Goal: Task Accomplishment & Management: Manage account settings

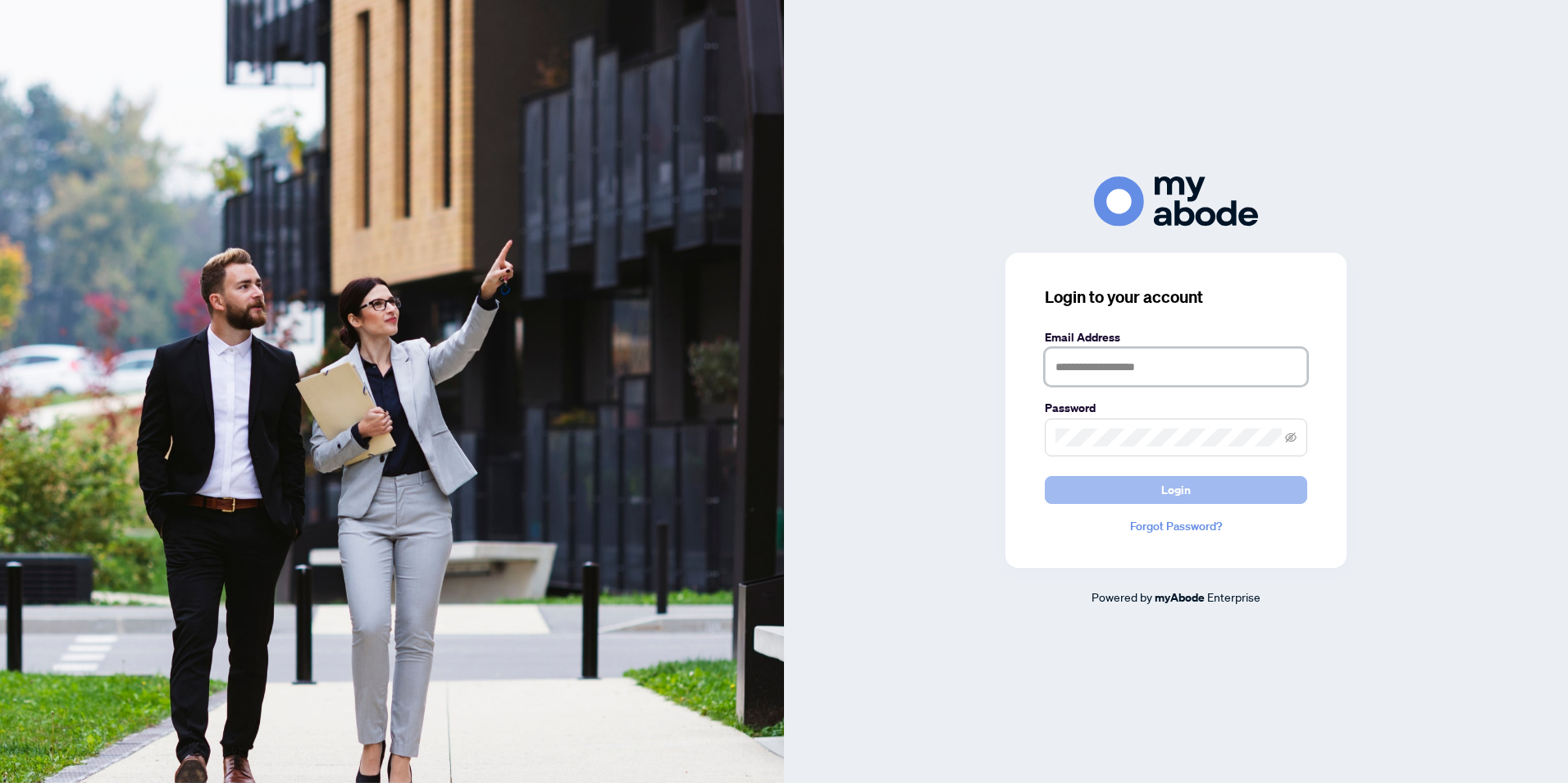
type input "**********"
click at [1177, 490] on span "Login" at bounding box center [1176, 489] width 29 height 26
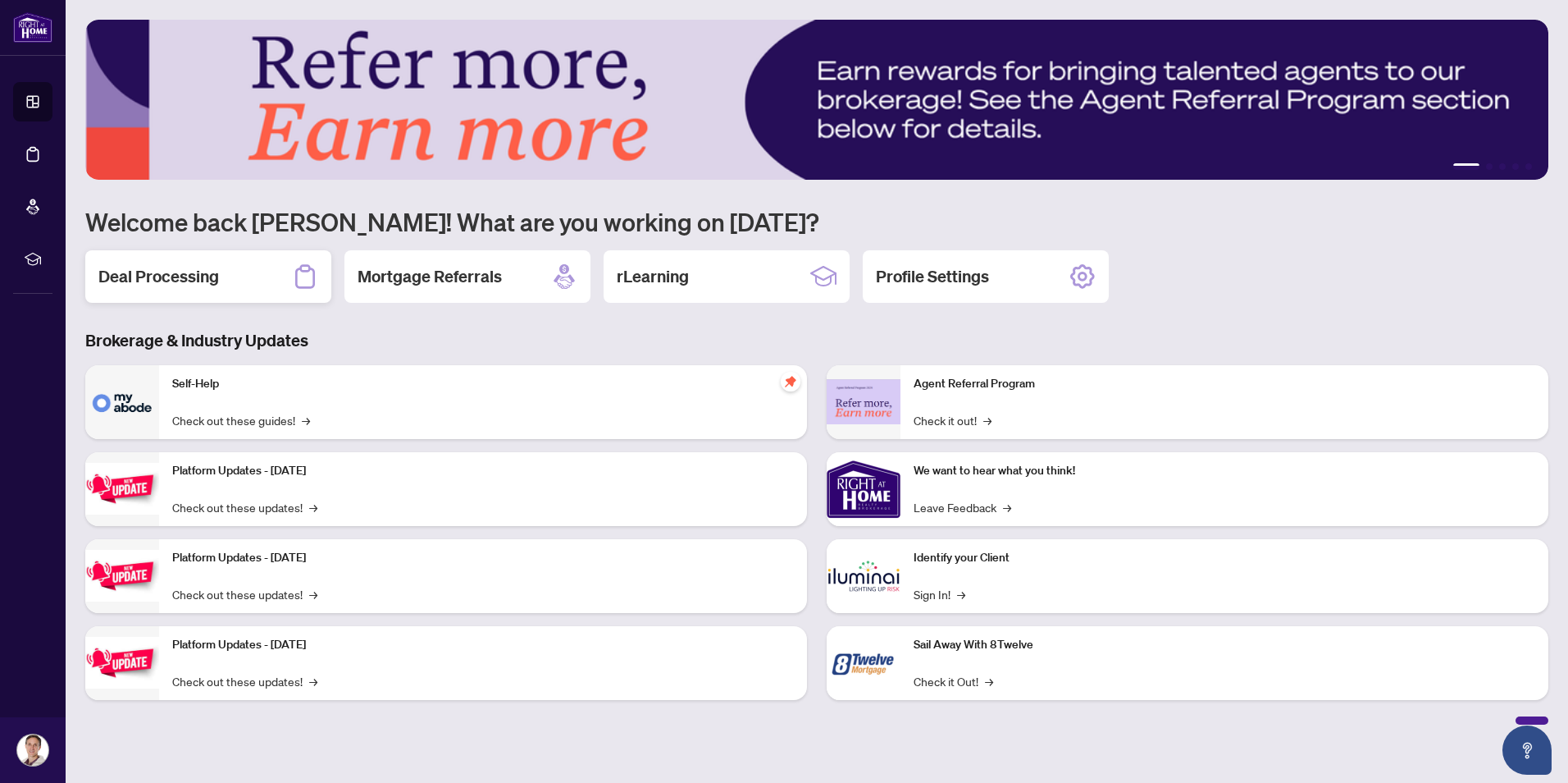
click at [196, 273] on h2 "Deal Processing" at bounding box center [158, 276] width 120 height 23
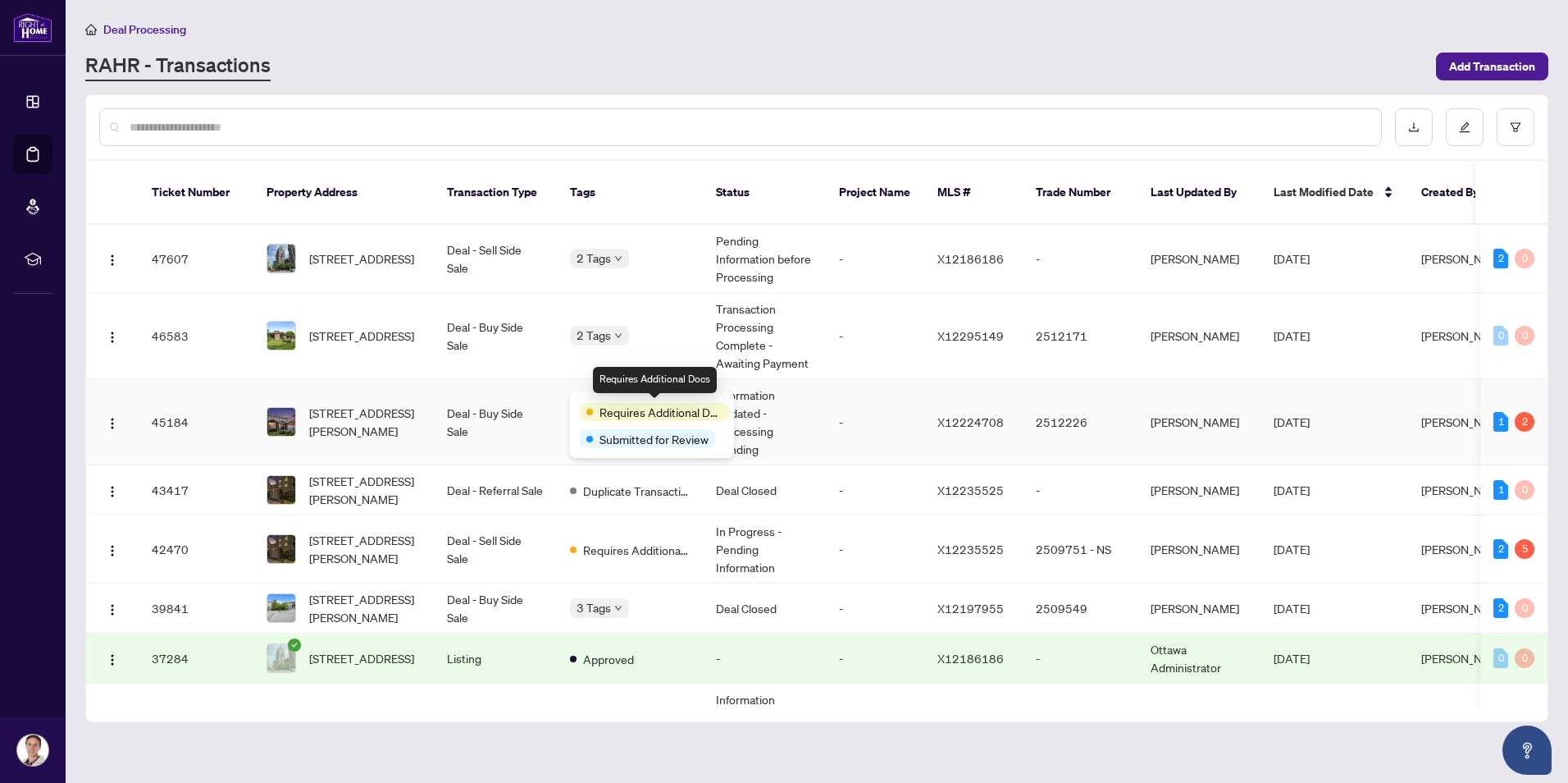
click at [629, 420] on span "Requires Additional Docs" at bounding box center [661, 412] width 123 height 18
click at [761, 388] on td "Information Updated - Processing Pending" at bounding box center [765, 422] width 123 height 86
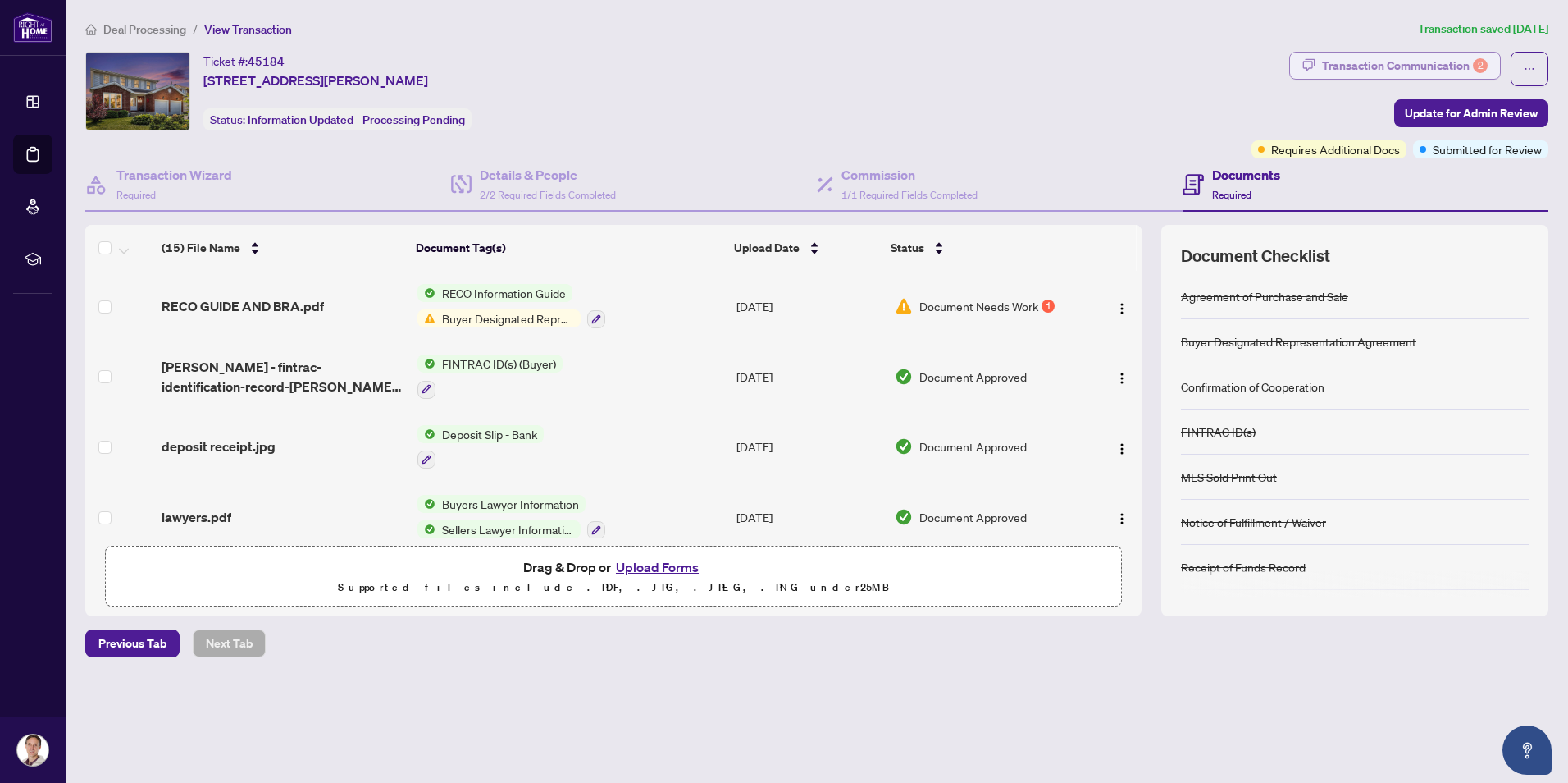
click at [1394, 67] on div "Transaction Communication 2" at bounding box center [1405, 66] width 165 height 26
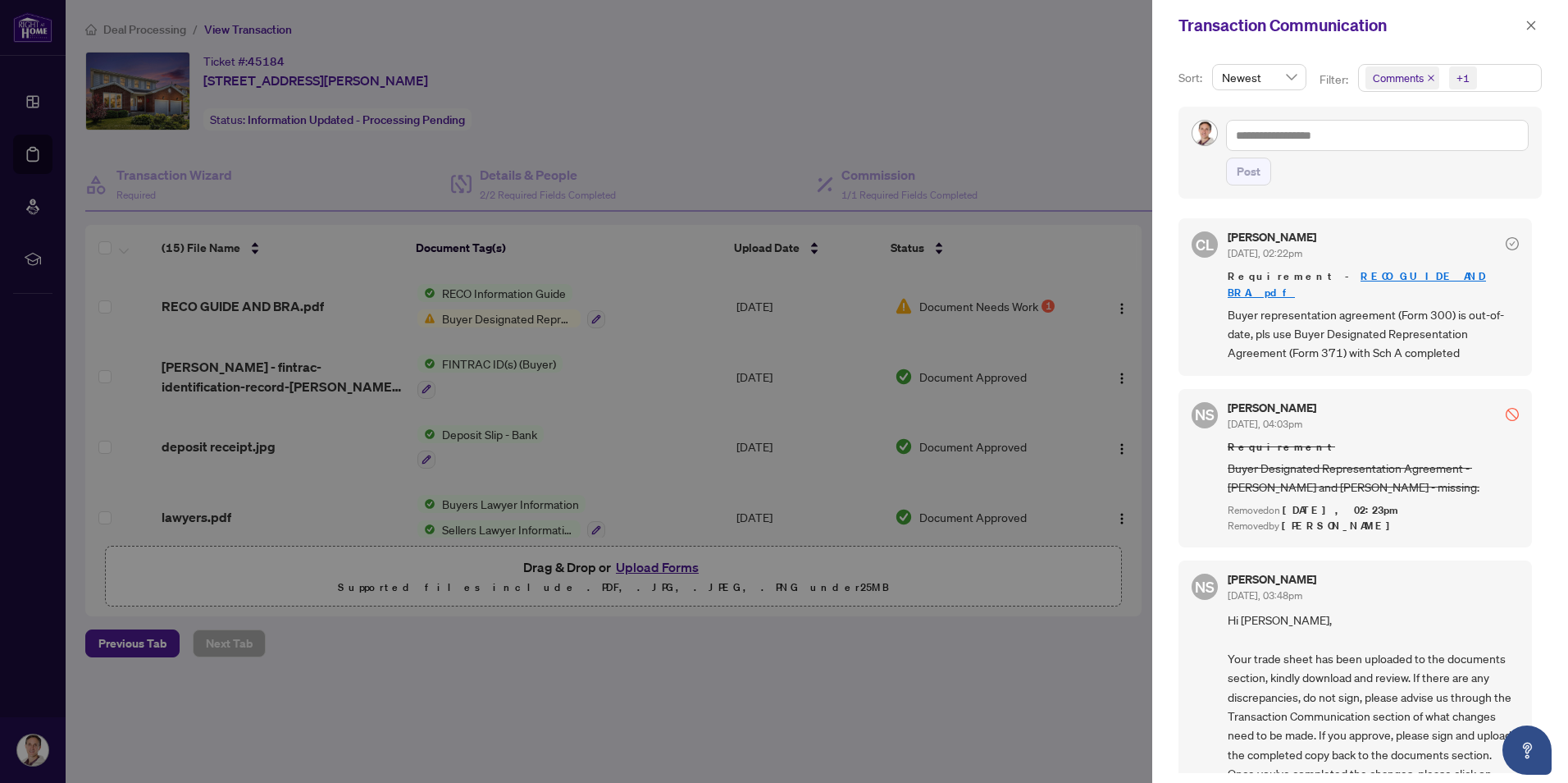
click at [743, 129] on div at bounding box center [784, 392] width 1568 height 783
click at [670, 234] on div at bounding box center [784, 392] width 1568 height 783
click at [1534, 29] on icon "close" at bounding box center [1532, 25] width 12 height 12
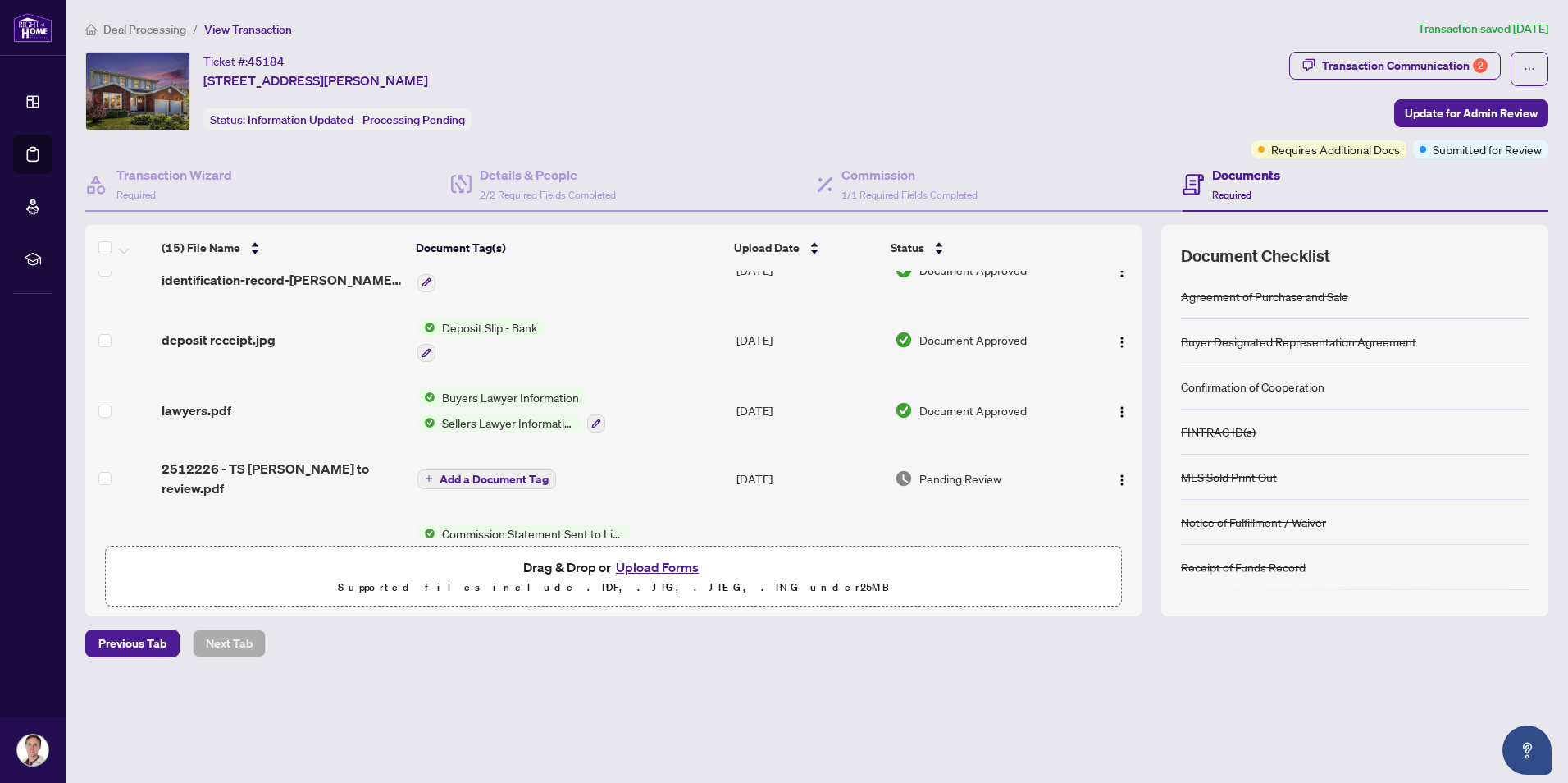
scroll to position [137, 0]
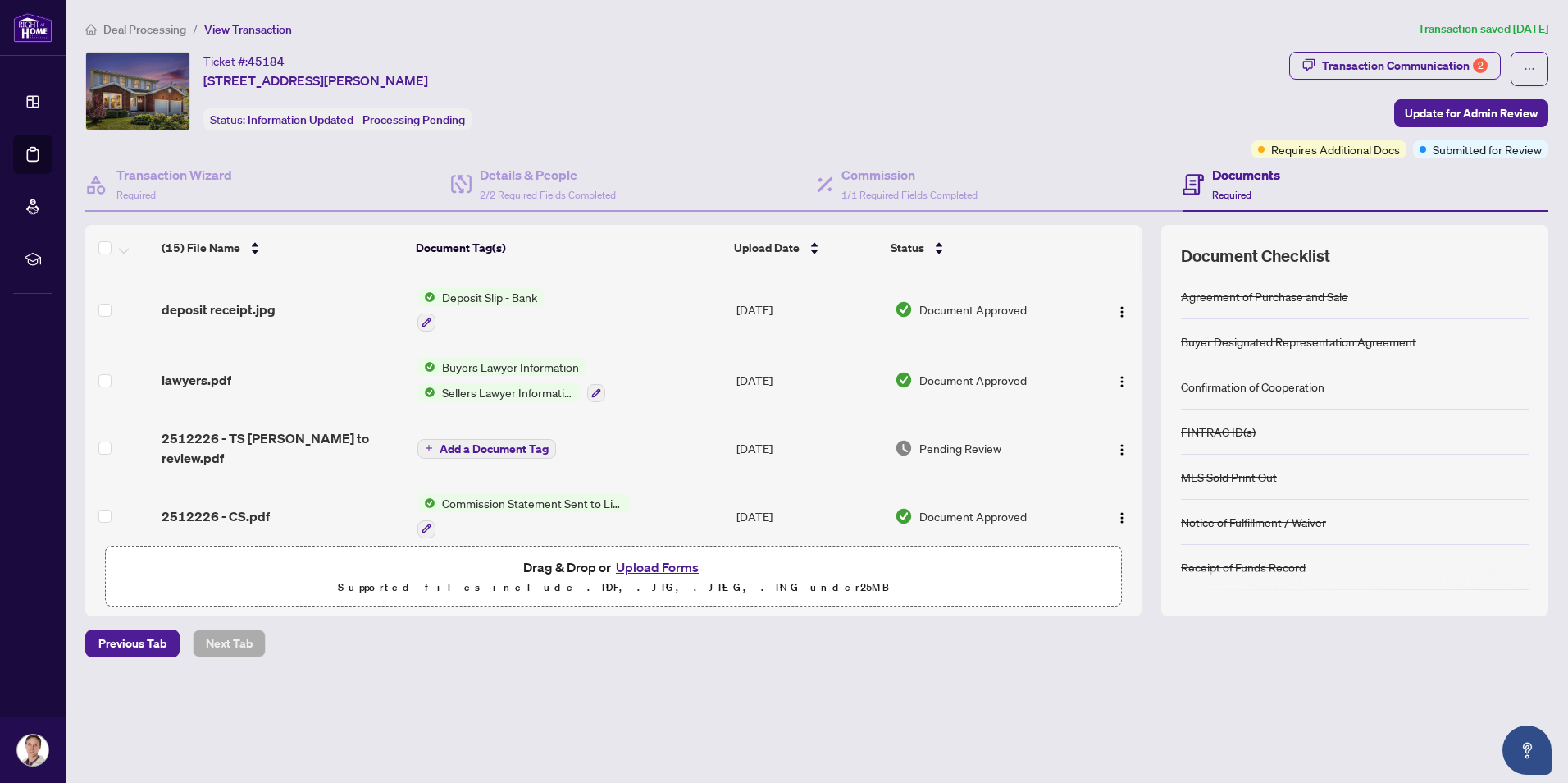
click at [525, 447] on button "Add a Document Tag" at bounding box center [487, 449] width 139 height 20
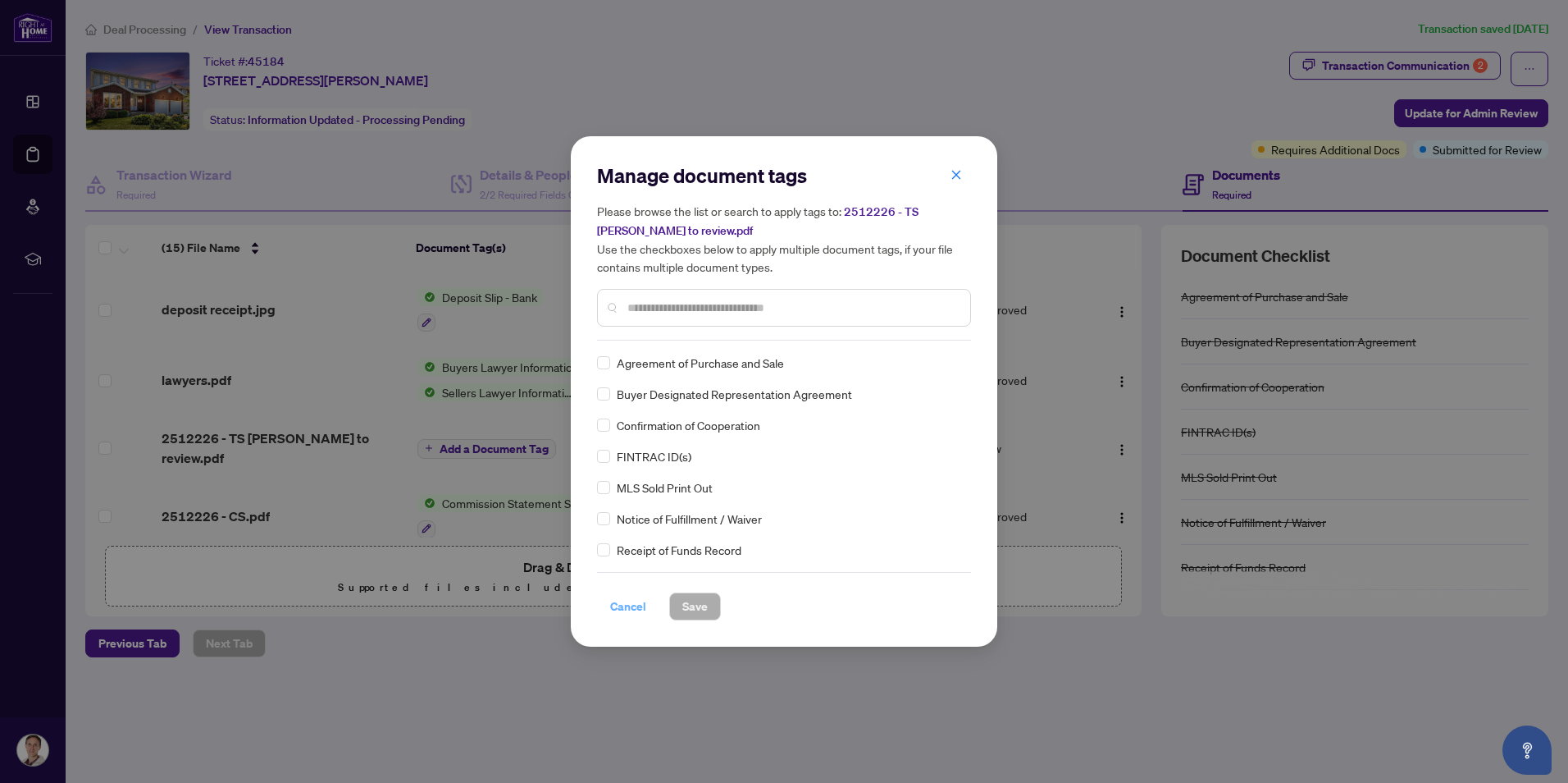
click at [627, 609] on span "Cancel" at bounding box center [628, 606] width 36 height 26
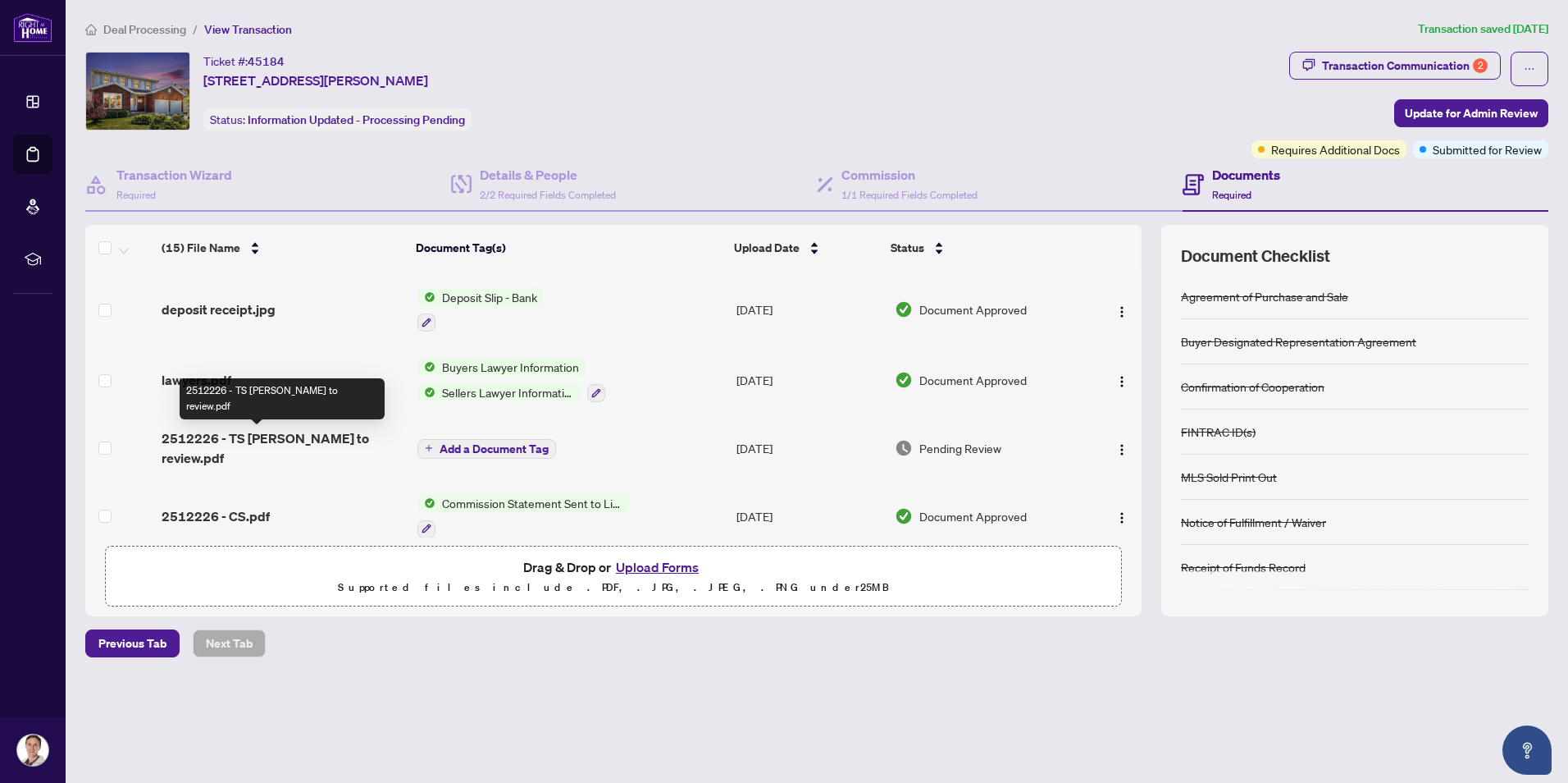
click at [258, 439] on span "2512226 - TS Nick to review.pdf" at bounding box center [283, 448] width 243 height 39
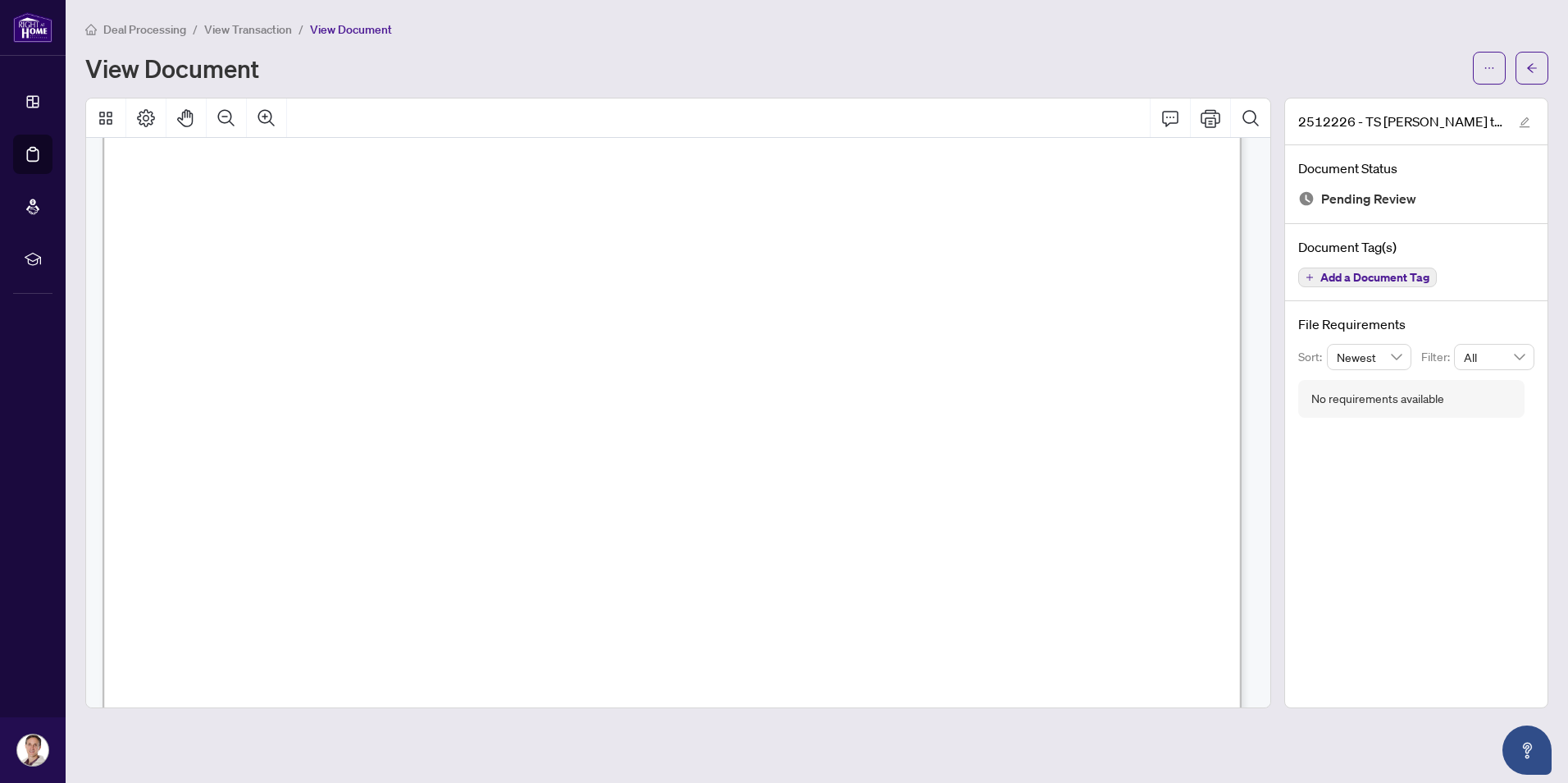
scroll to position [410, 0]
click at [1205, 115] on icon "Print" at bounding box center [1210, 118] width 20 height 20
click at [606, 70] on div "View Document" at bounding box center [774, 68] width 1378 height 26
